Goal: Task Accomplishment & Management: Manage account settings

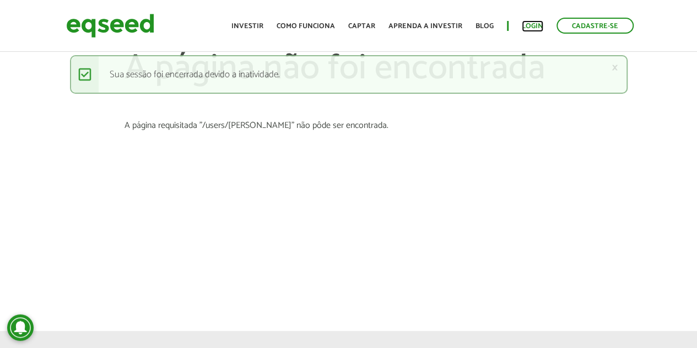
click at [536, 26] on link "Login" at bounding box center [532, 26] width 21 height 7
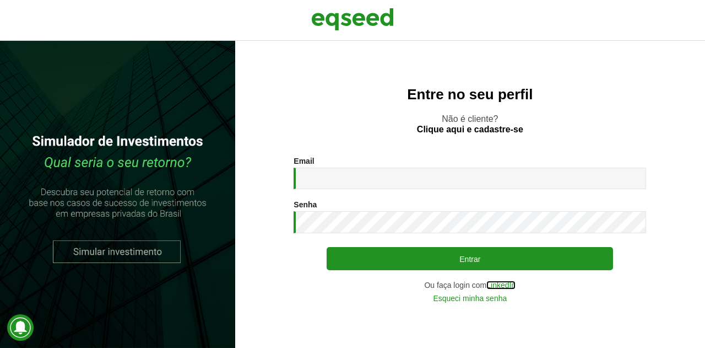
click at [500, 285] on link "LinkedIn" at bounding box center [501, 285] width 29 height 8
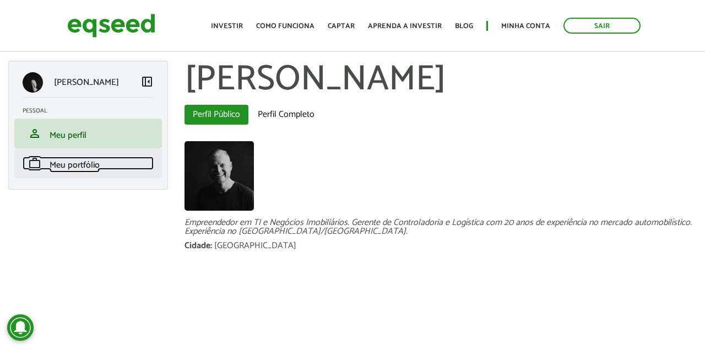
click at [45, 157] on link "work Meu portfólio" at bounding box center [88, 163] width 131 height 13
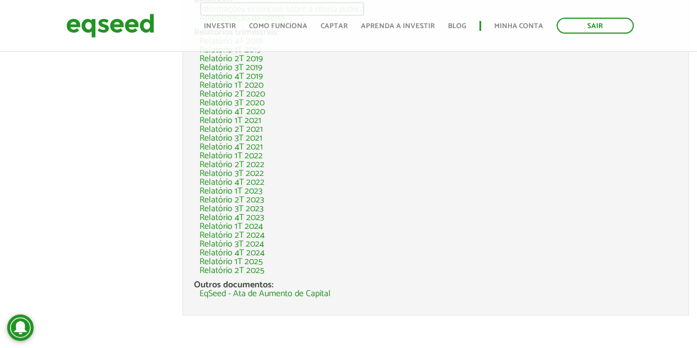
scroll to position [1734, 0]
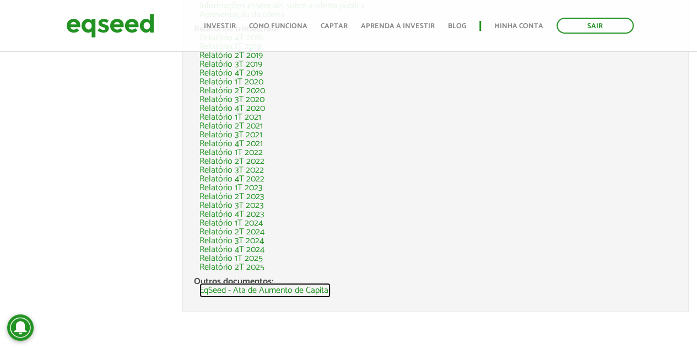
click at [312, 288] on link "EqSeed - Ata de Aumento de Capital" at bounding box center [264, 290] width 131 height 9
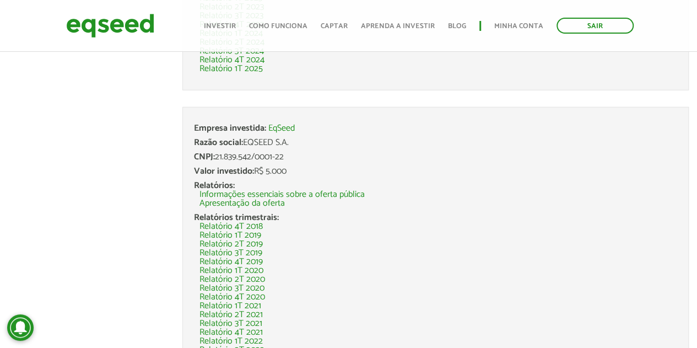
scroll to position [1568, 0]
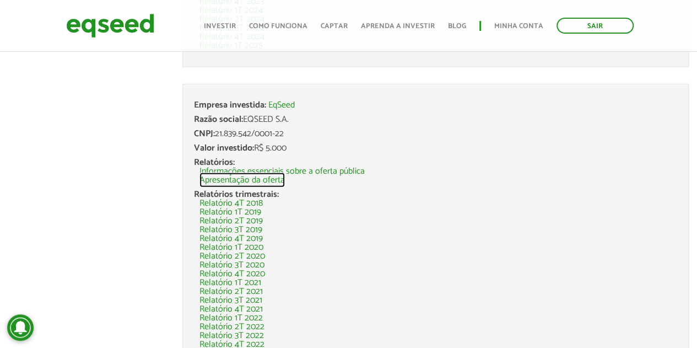
click at [266, 177] on link "Apresentação da oferta" at bounding box center [241, 180] width 85 height 9
